Goal: Ask a question

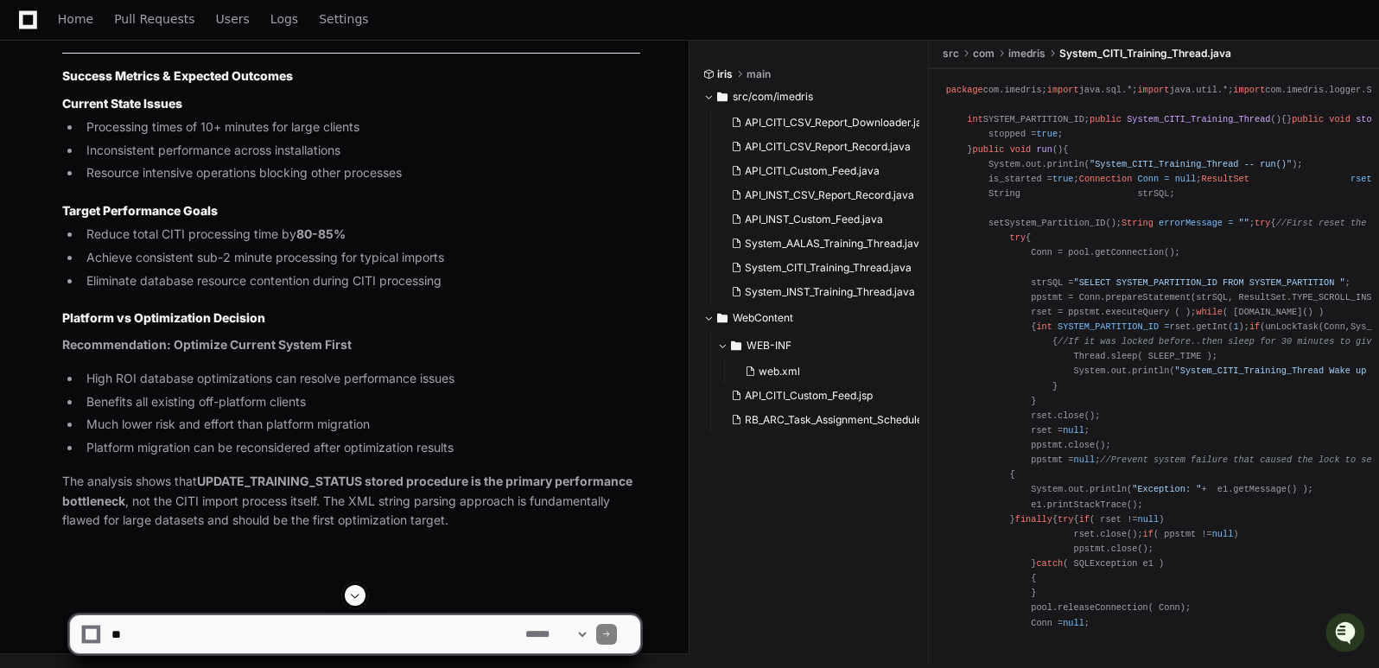
scroll to position [23940, 0]
click at [264, 642] on textarea at bounding box center [315, 634] width 414 height 38
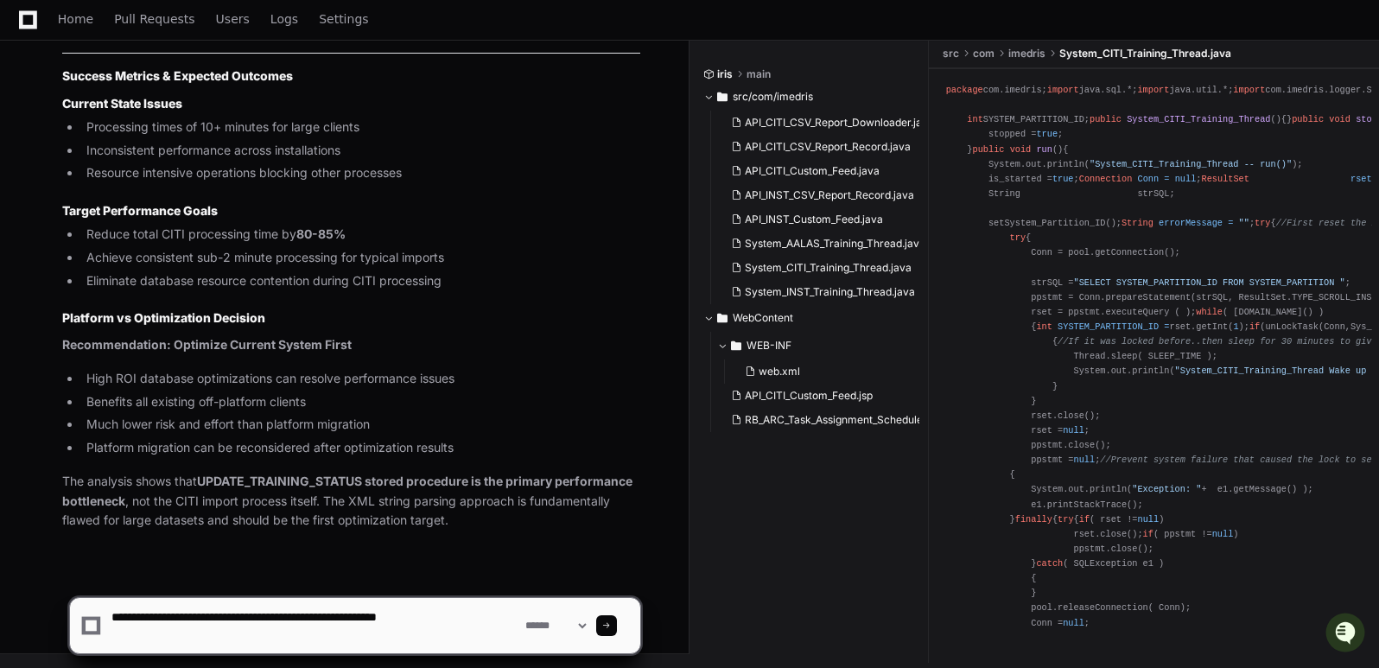
paste textarea "**********"
click at [114, 630] on textarea at bounding box center [315, 625] width 414 height 55
click at [412, 639] on textarea at bounding box center [315, 625] width 414 height 55
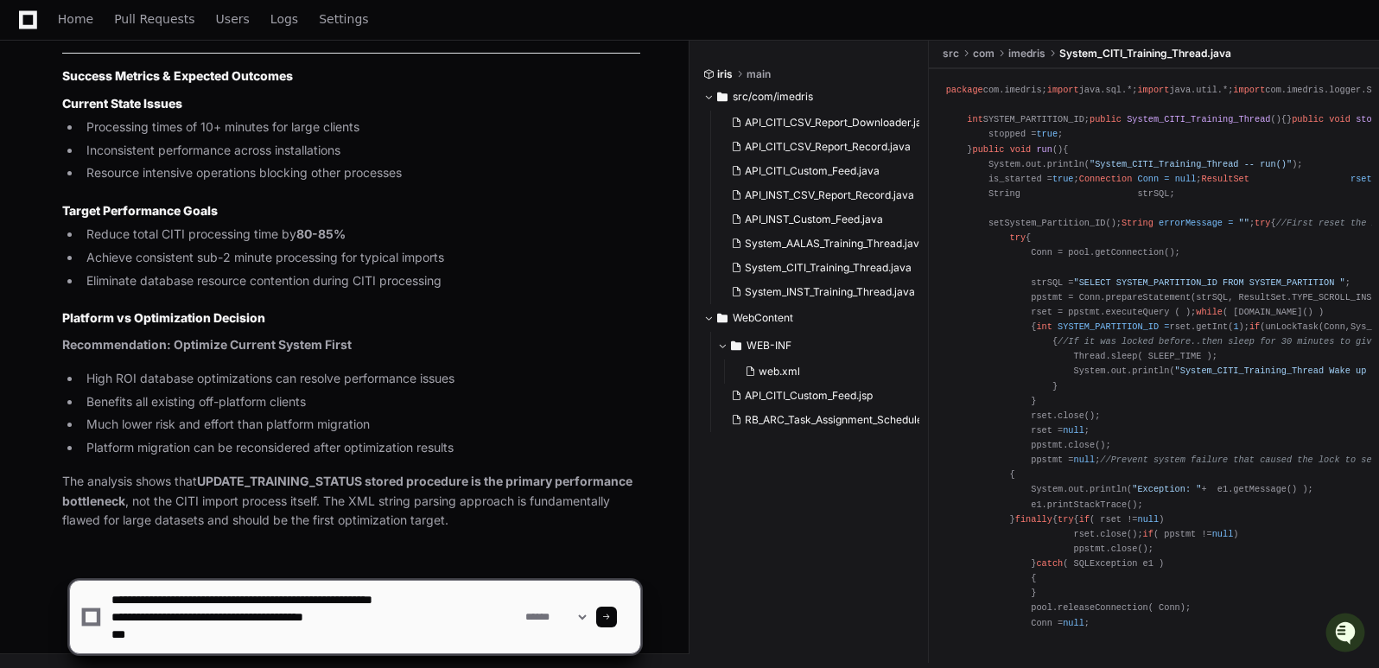
paste textarea "**********"
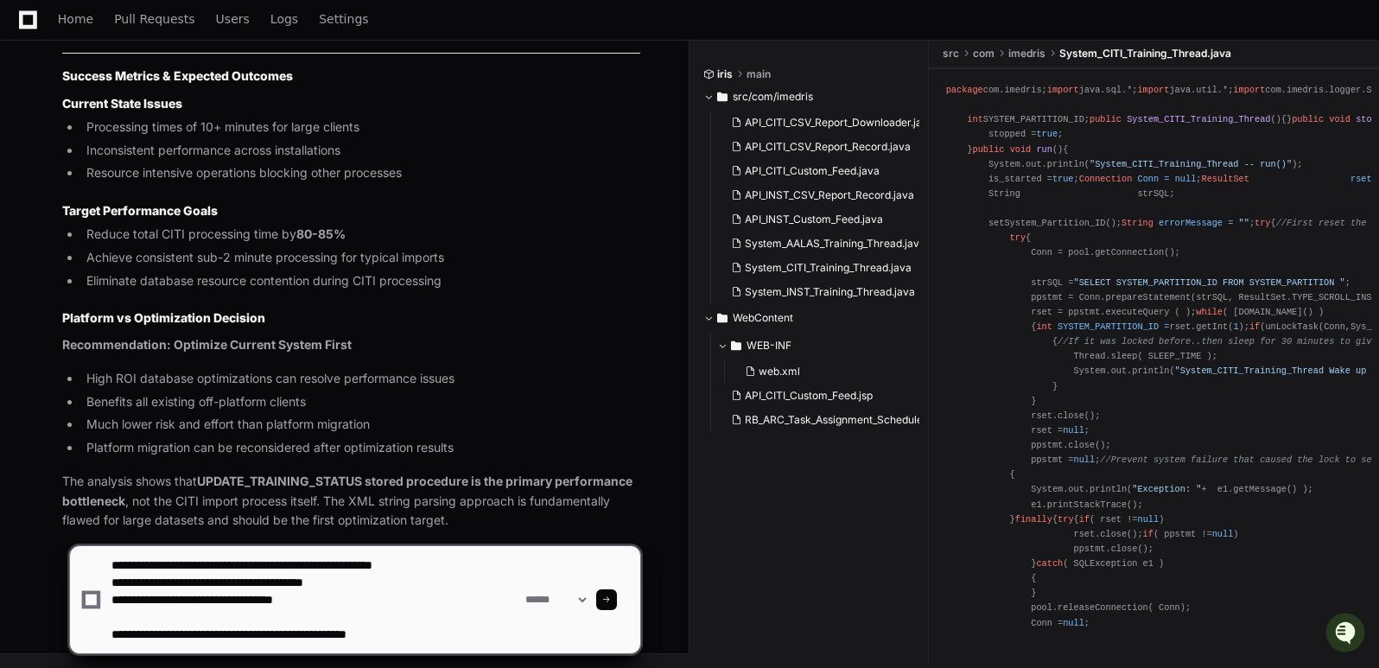
click at [115, 633] on textarea at bounding box center [315, 599] width 414 height 107
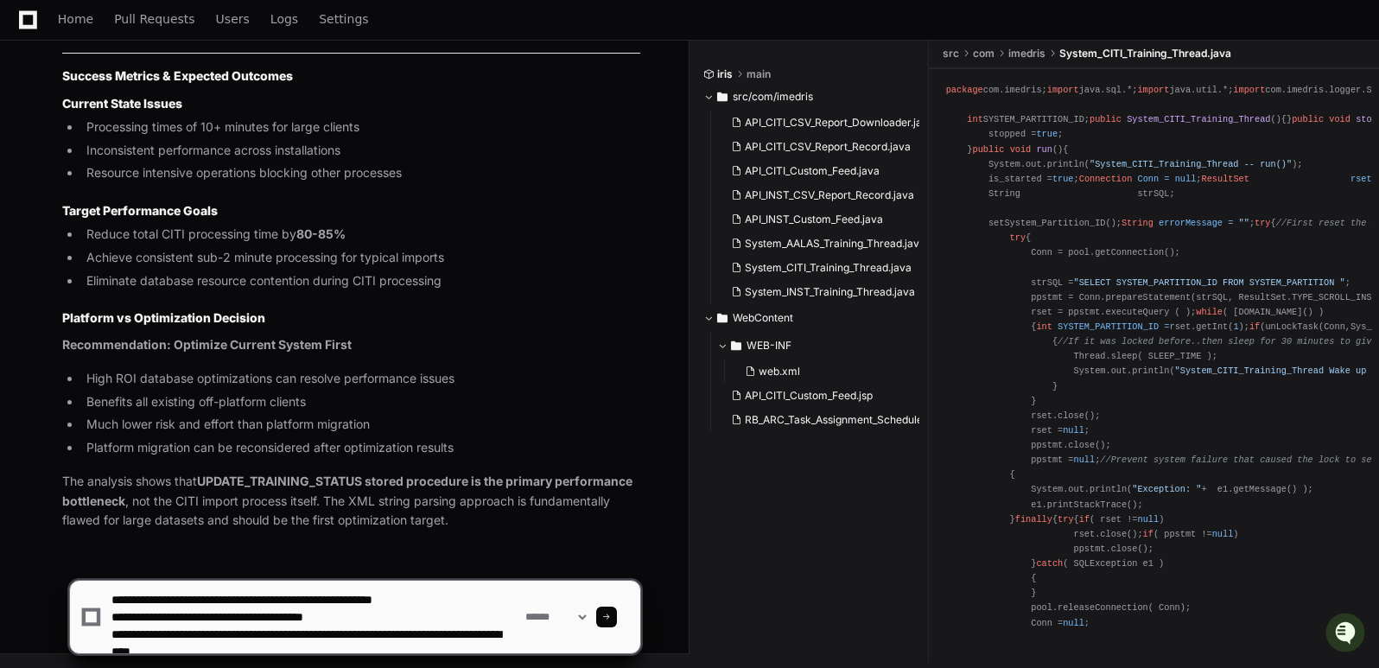
scroll to position [17, 0]
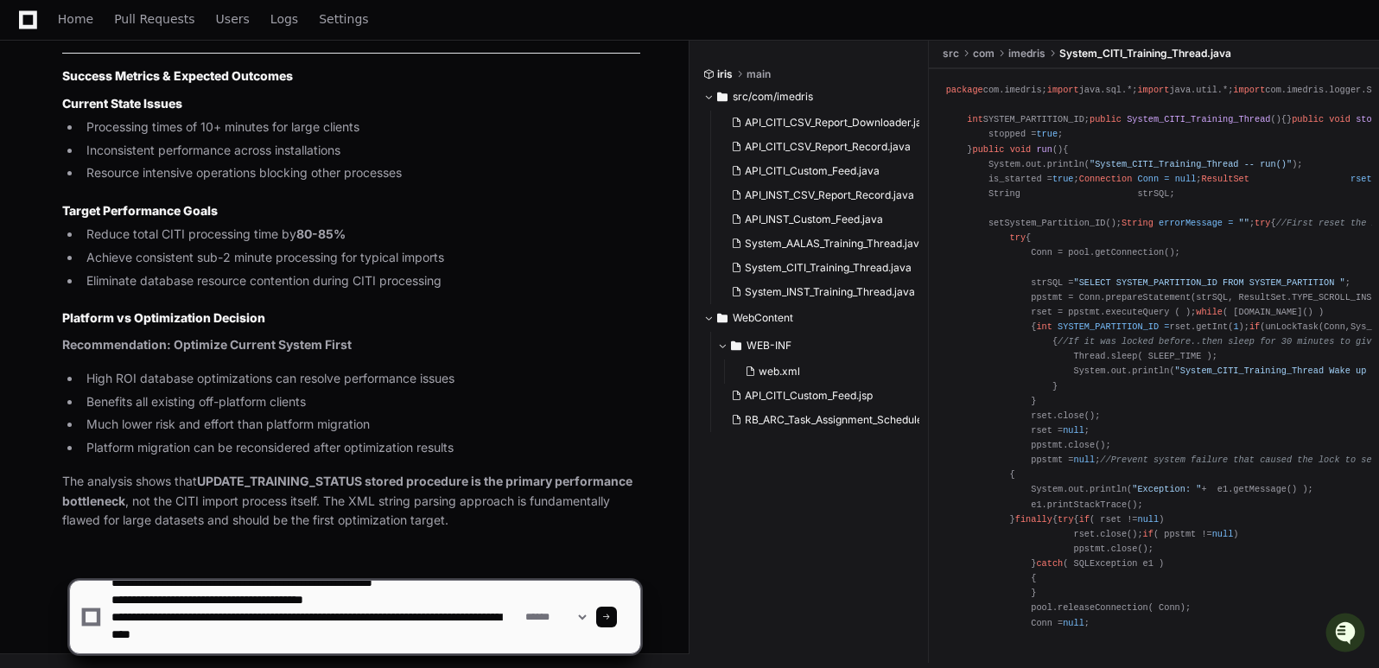
click at [334, 631] on textarea at bounding box center [315, 617] width 414 height 73
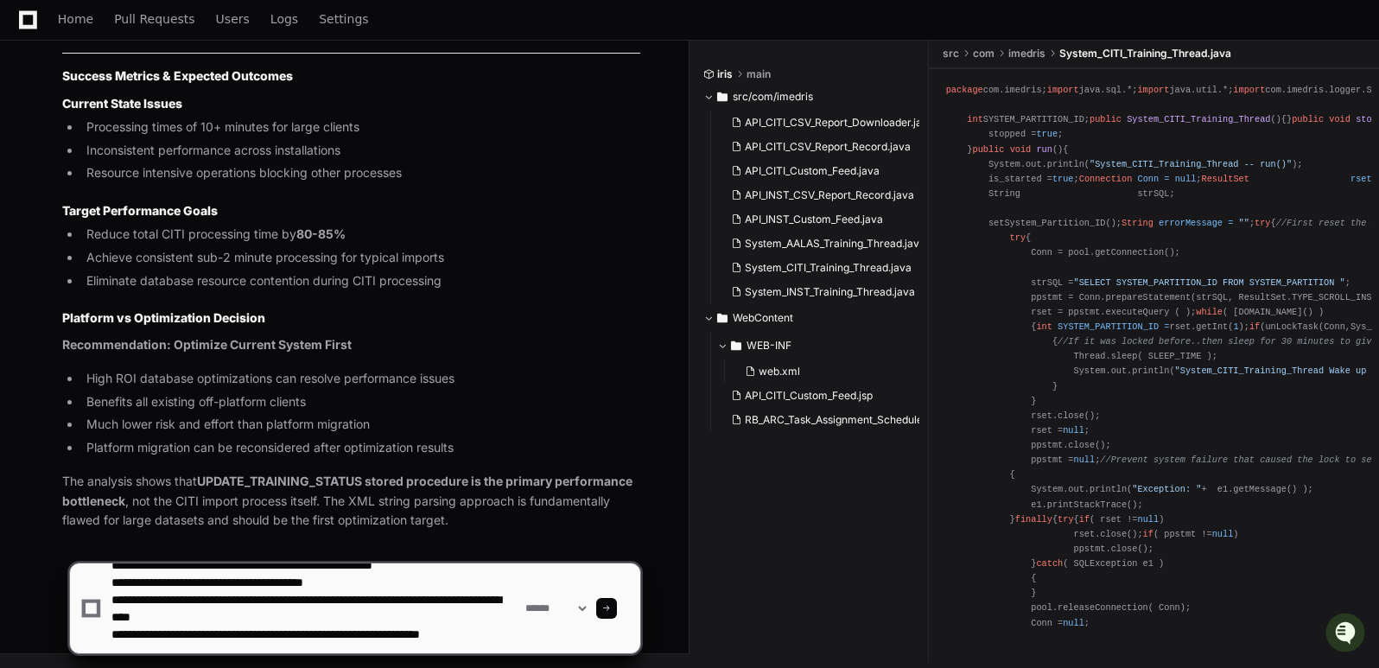
scroll to position [22, 0]
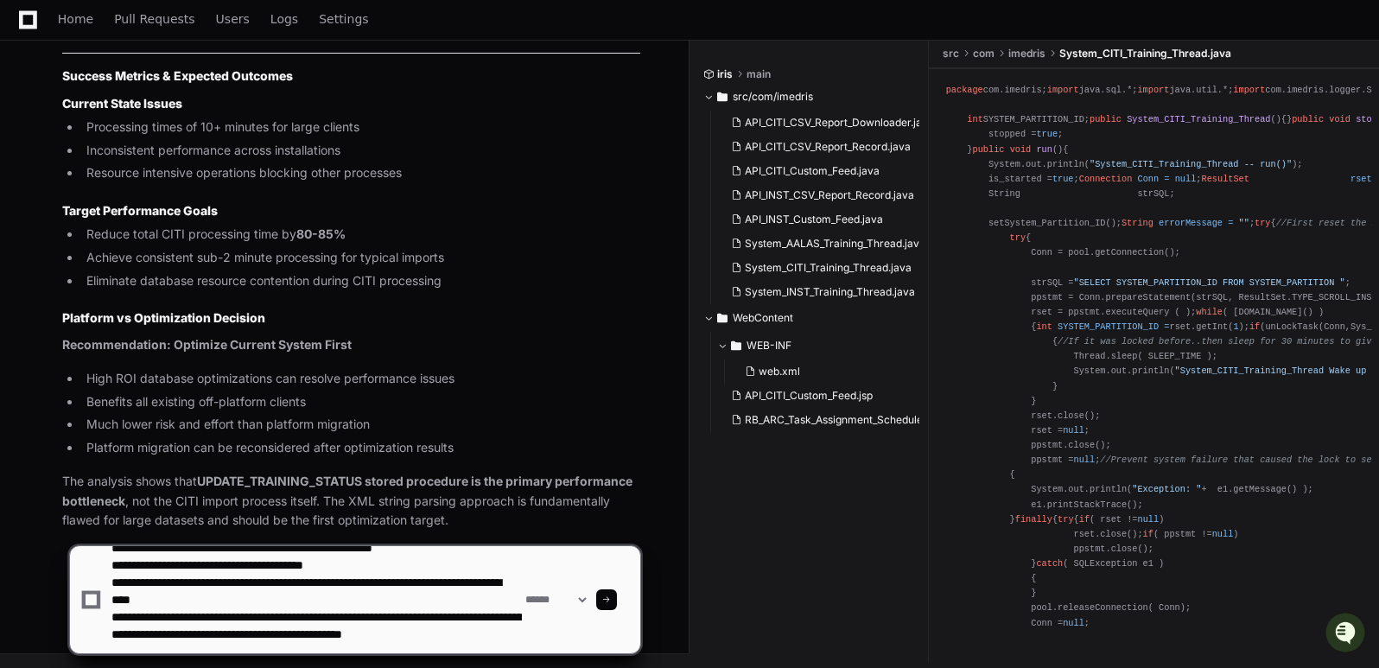
type textarea "**********"
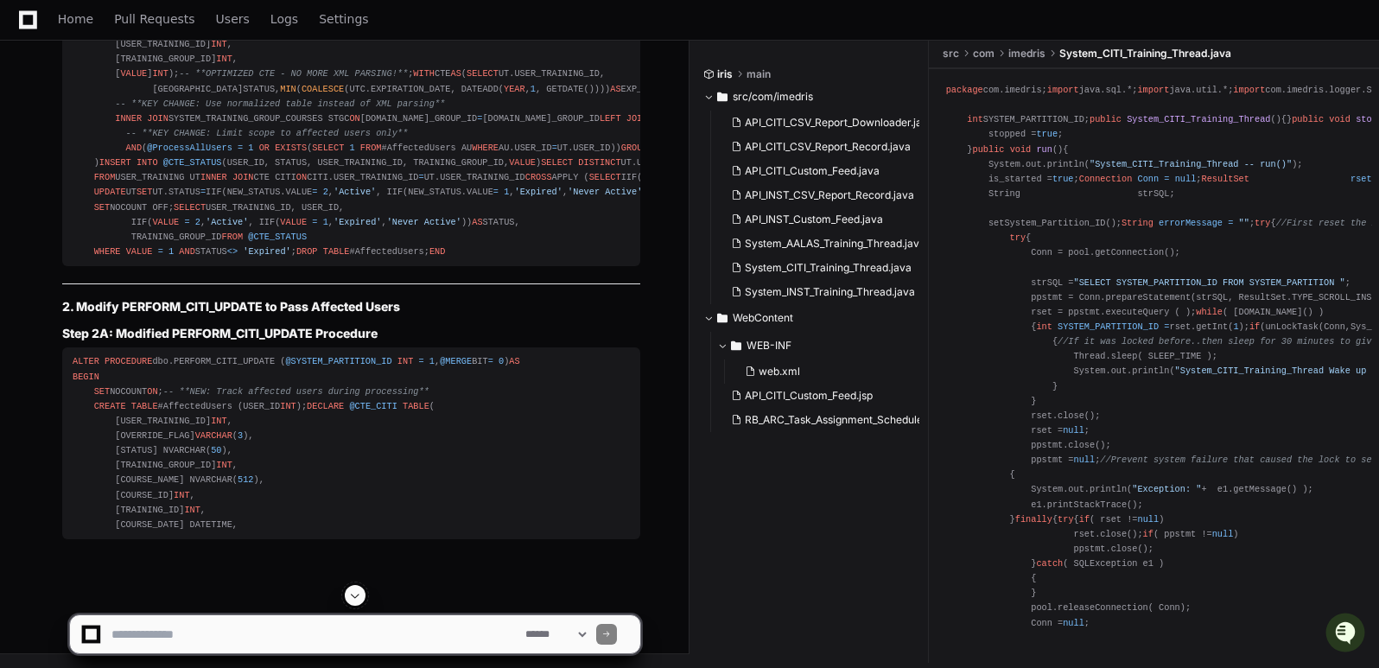
scroll to position [25184, 0]
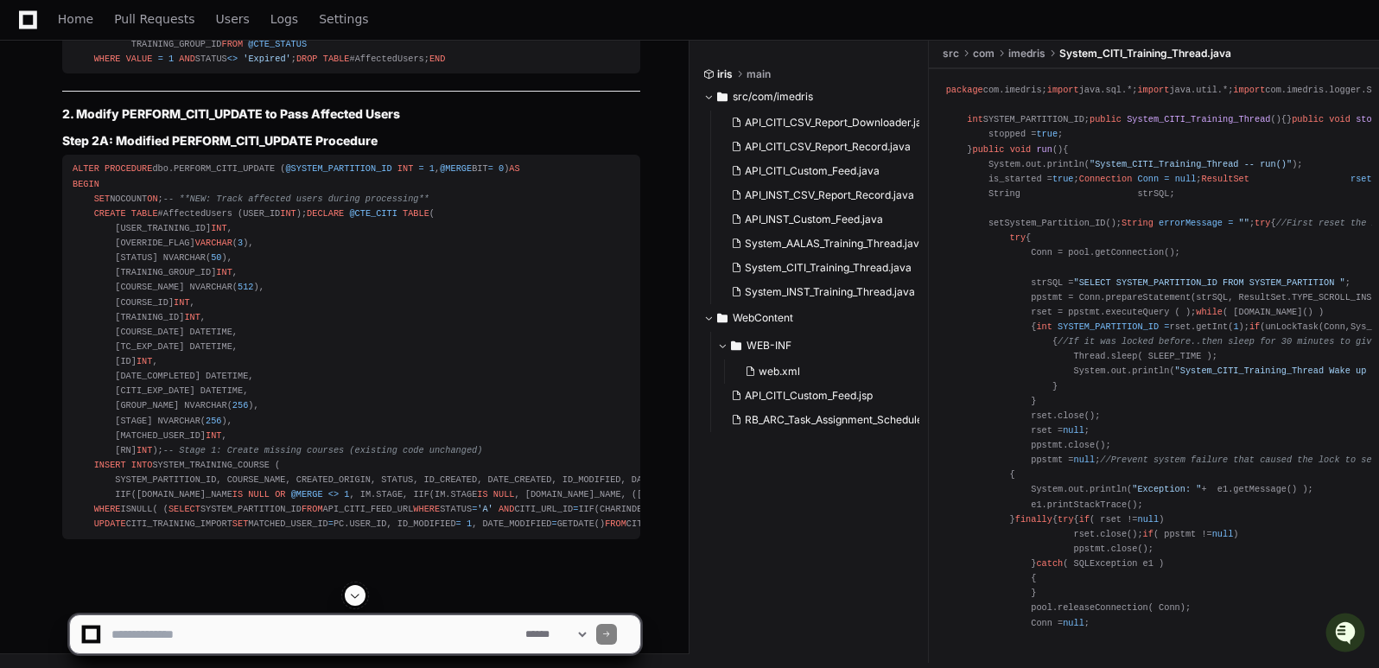
scroll to position [26584, 0]
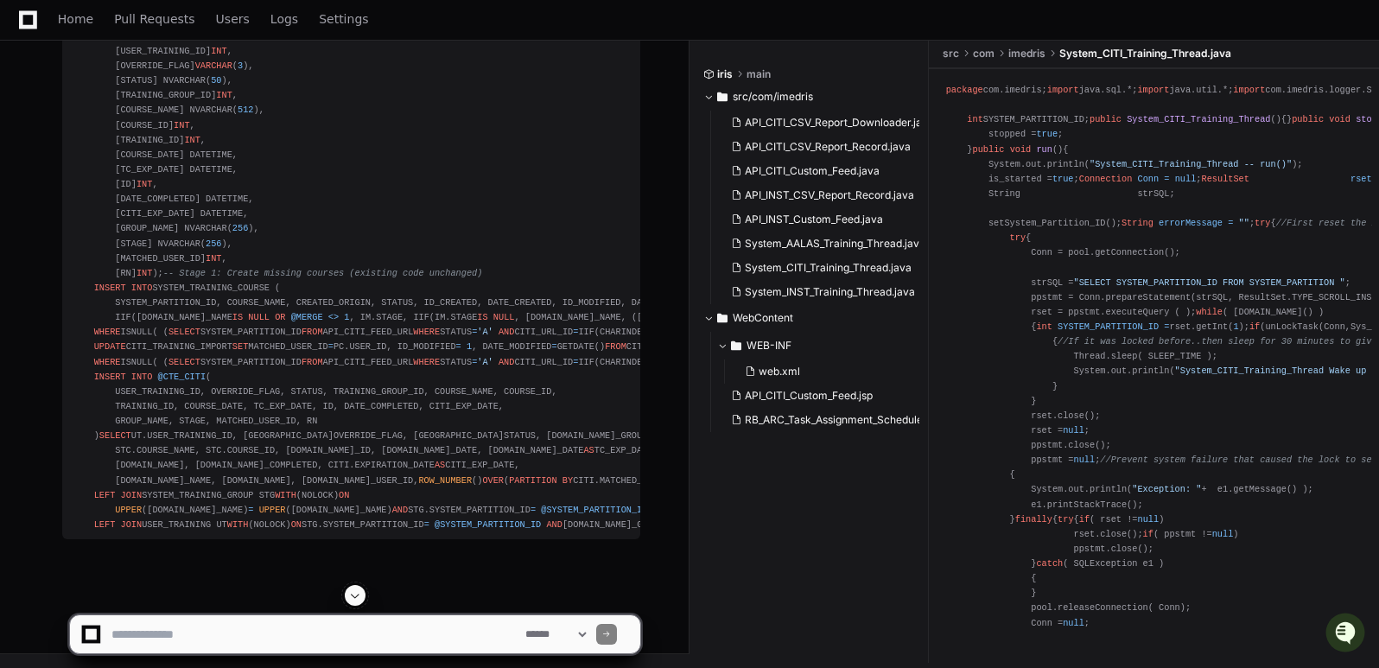
scroll to position [26577, 0]
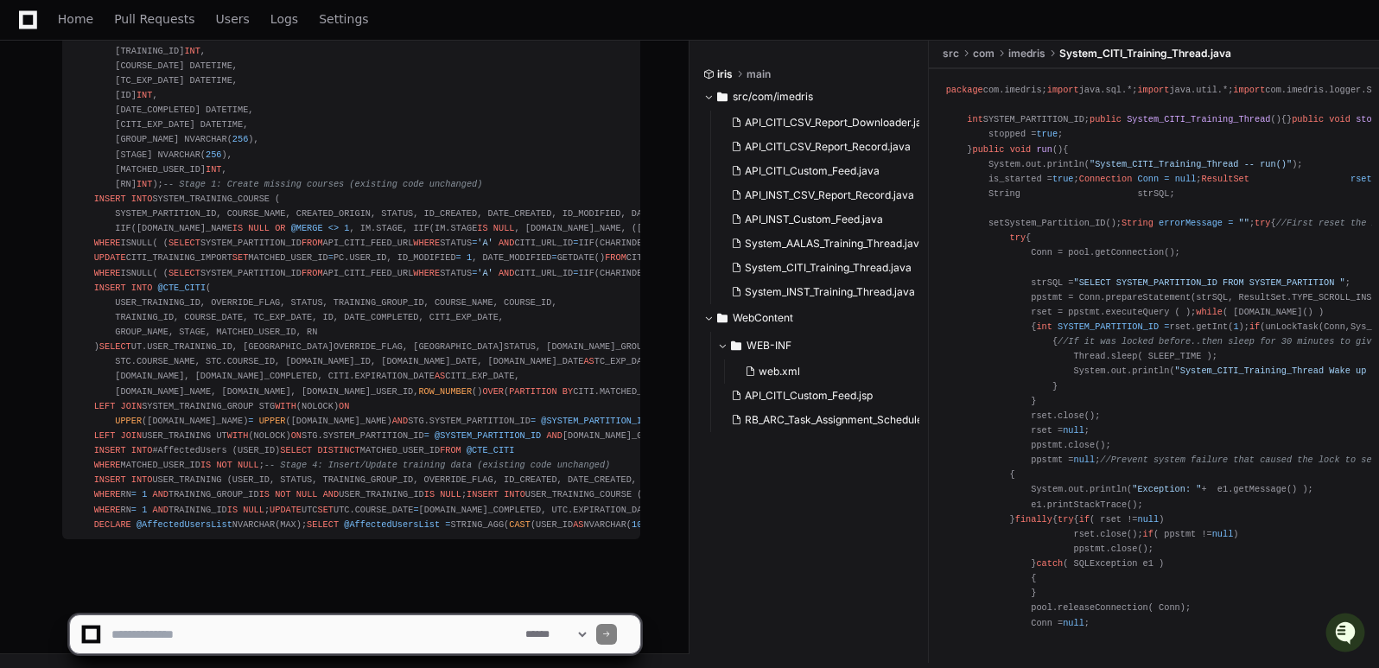
scroll to position [27858, 0]
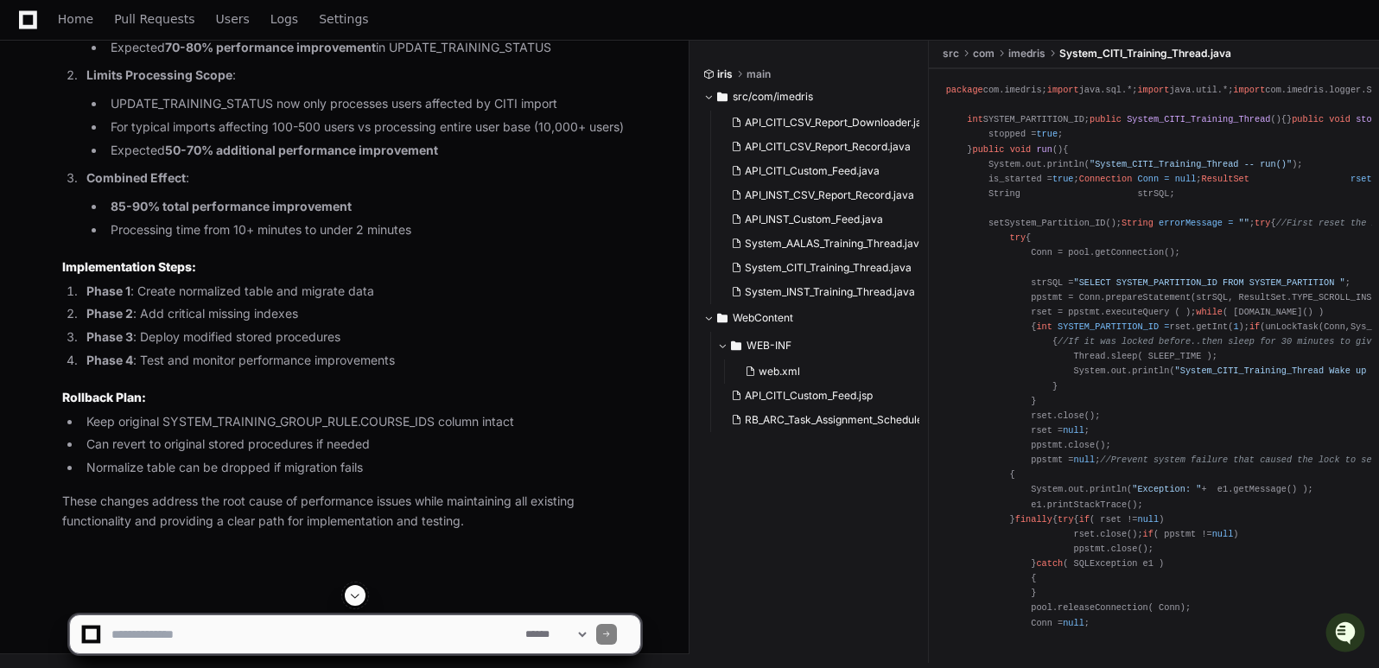
scroll to position [28629, 0]
